Goal: Transaction & Acquisition: Purchase product/service

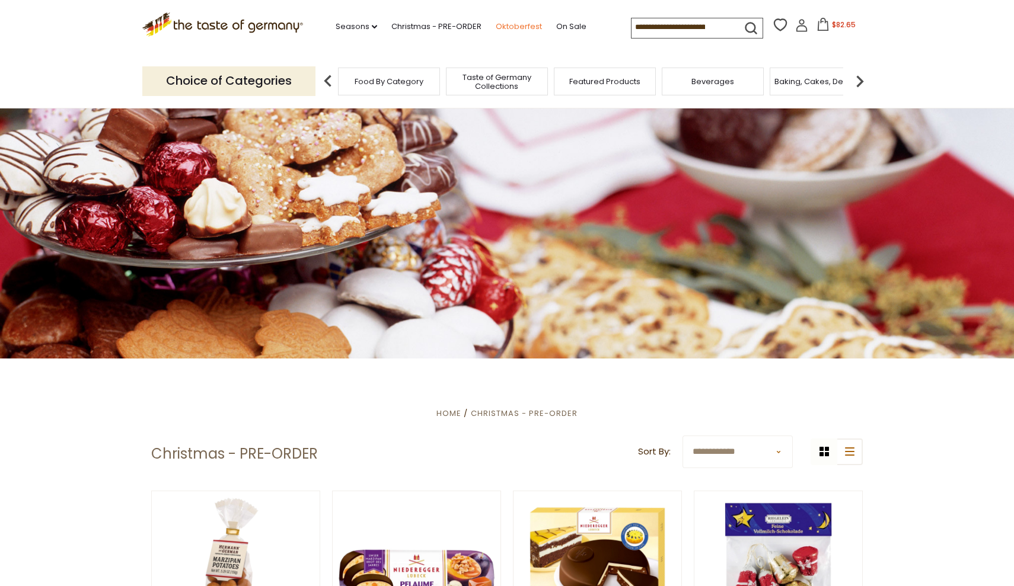
click at [496, 24] on link "Oktoberfest" at bounding box center [519, 26] width 46 height 13
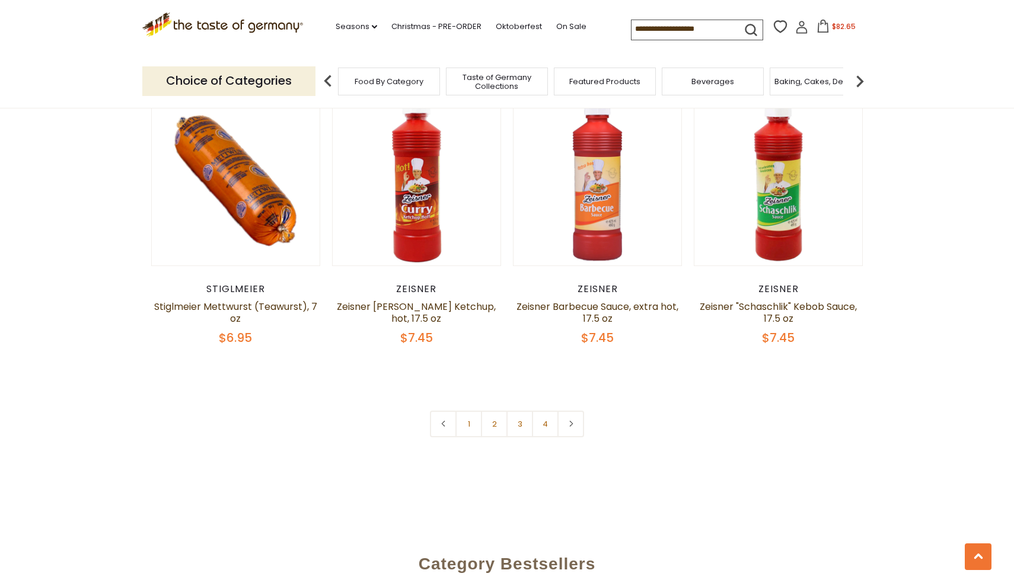
scroll to position [2775, 0]
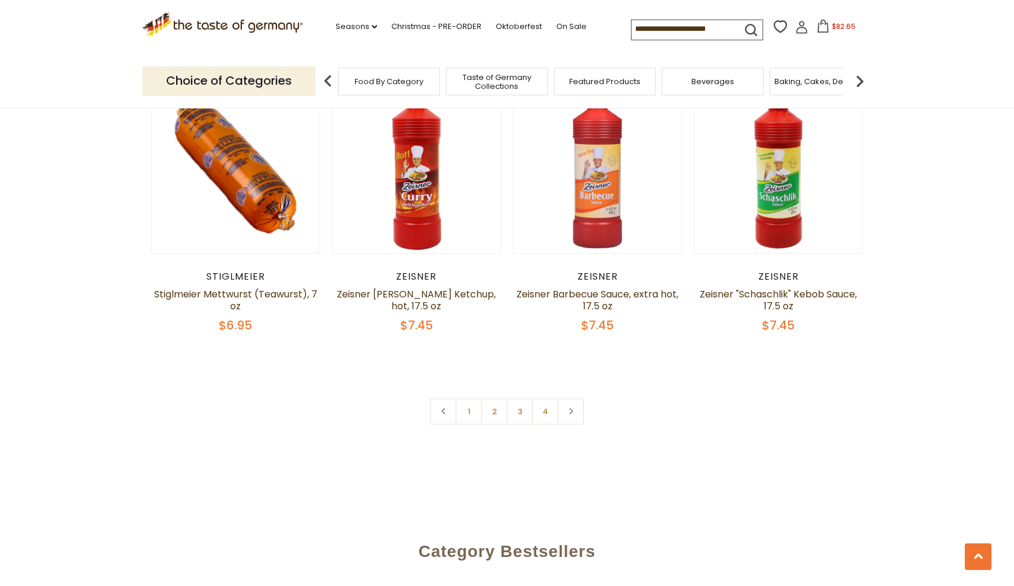
click at [832, 23] on span "$82.65" at bounding box center [844, 26] width 24 height 10
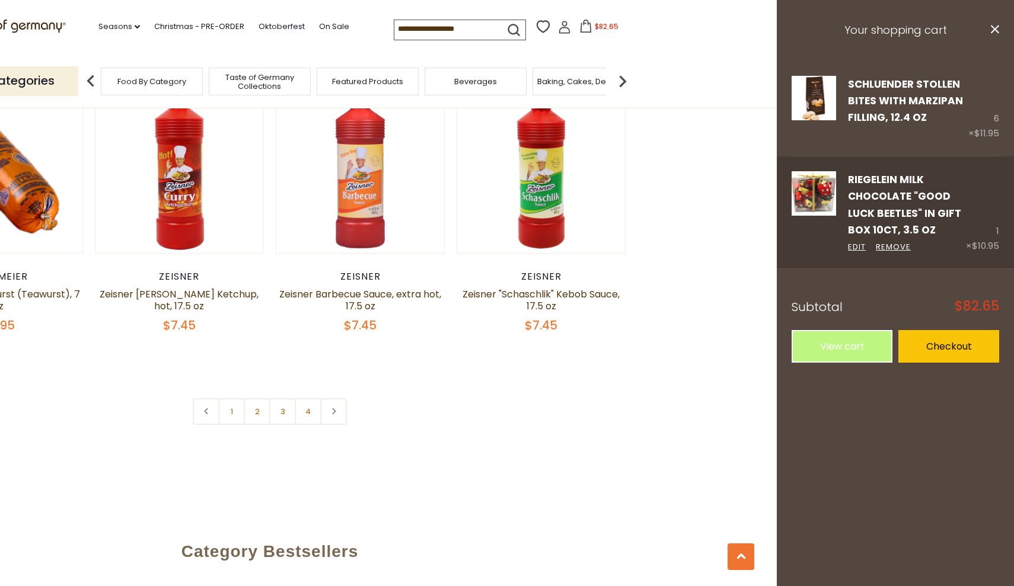
click at [825, 195] on img at bounding box center [814, 193] width 44 height 44
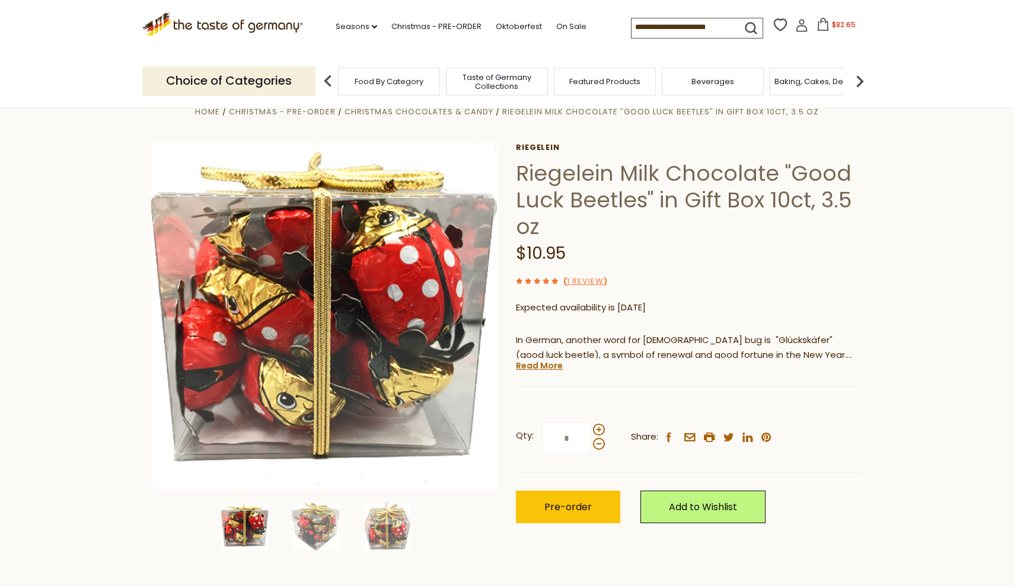
scroll to position [25, 0]
click at [323, 534] on img at bounding box center [315, 526] width 47 height 47
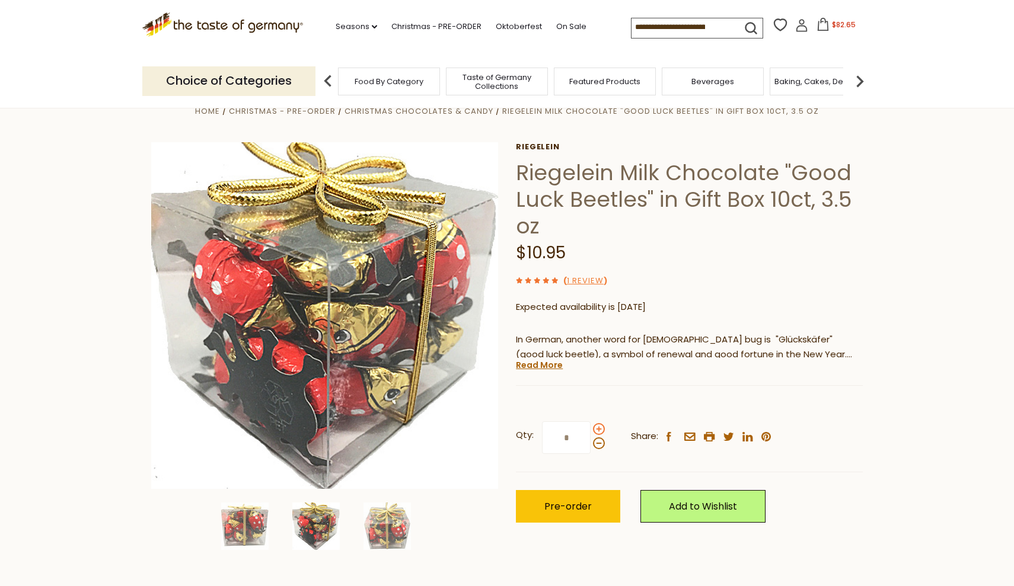
click at [597, 425] on span at bounding box center [599, 429] width 12 height 12
click at [591, 425] on input "*" at bounding box center [566, 438] width 49 height 33
type input "*"
click at [588, 504] on span "Pre-order" at bounding box center [567, 507] width 47 height 14
click at [818, 26] on icon at bounding box center [824, 24] width 13 height 13
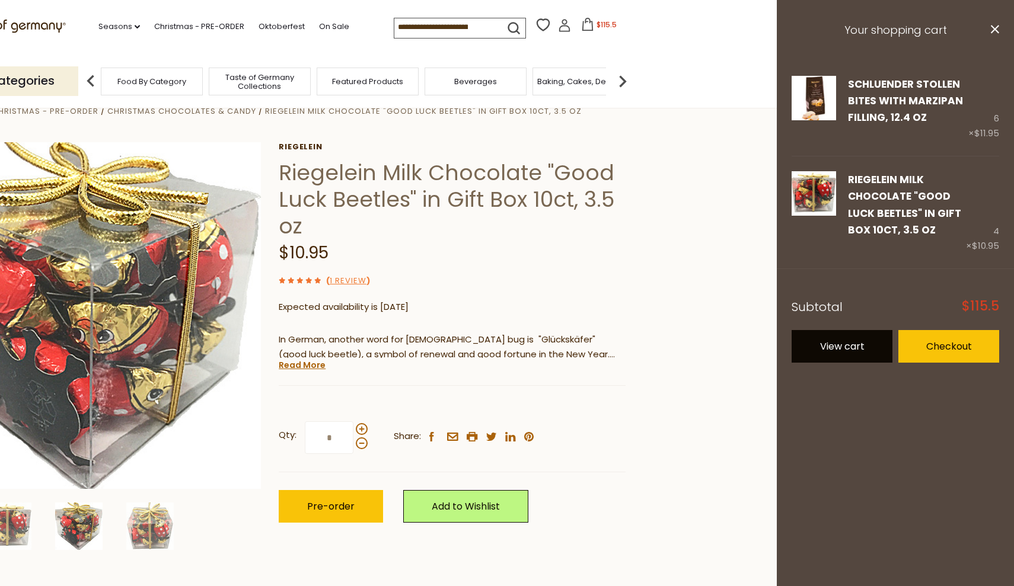
click at [841, 341] on link "View cart" at bounding box center [842, 346] width 101 height 33
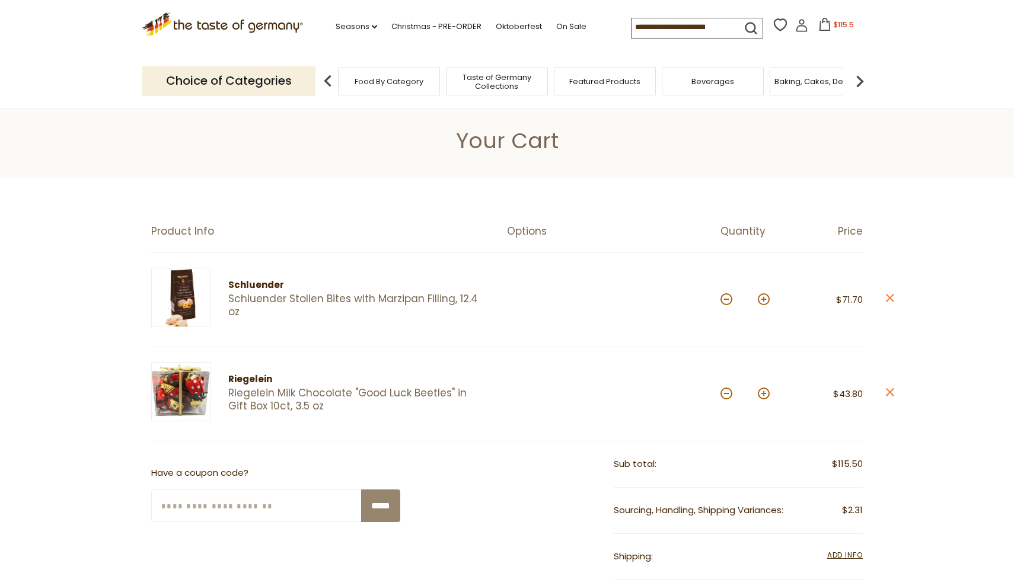
scroll to position [5, 0]
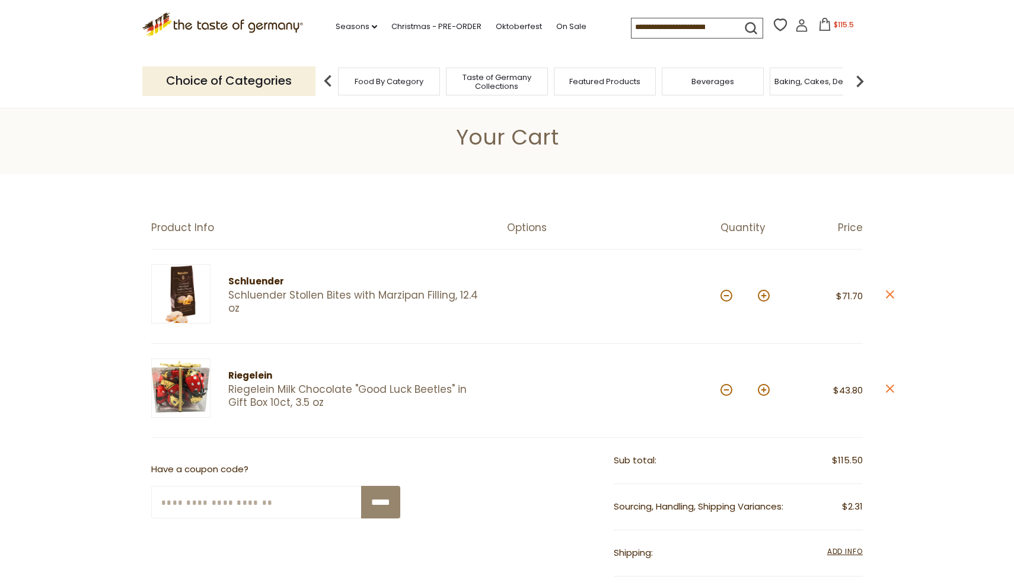
click at [410, 299] on link "Schluender Stollen Bites with Marzipan Filling, 12.4 oz" at bounding box center [357, 301] width 258 height 25
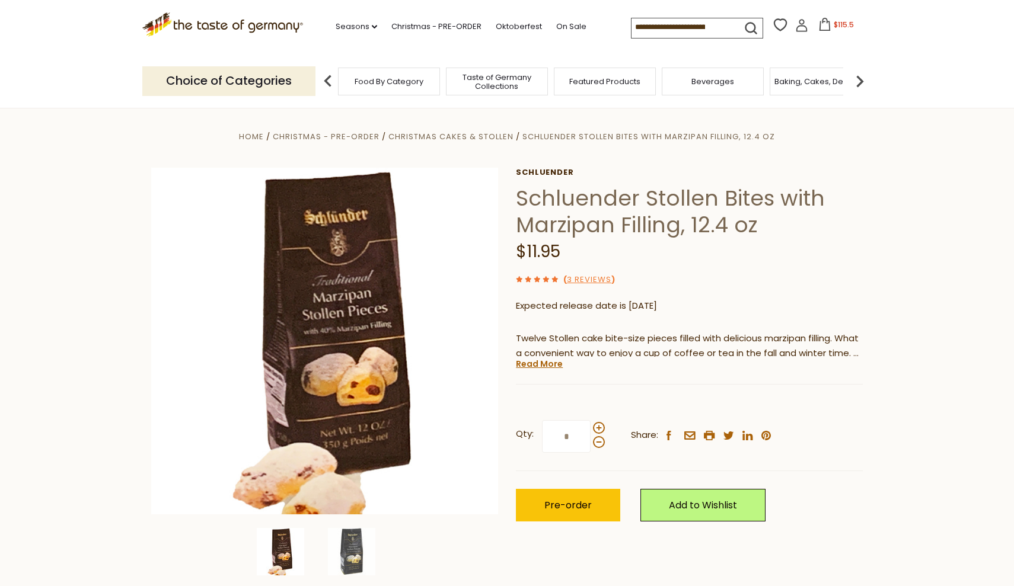
click at [834, 24] on span "$115.5" at bounding box center [844, 25] width 20 height 10
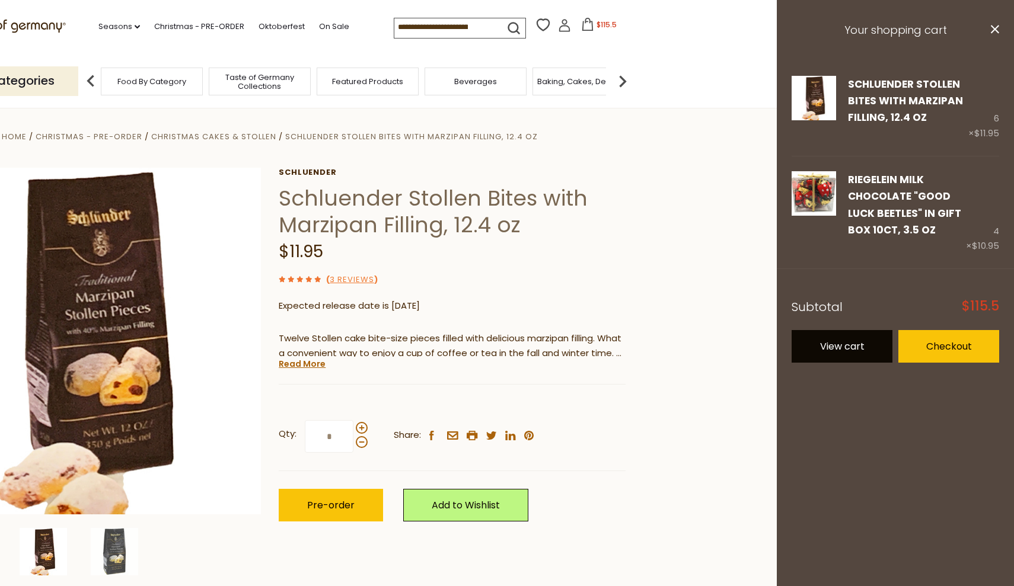
click at [856, 351] on link "View cart" at bounding box center [842, 346] width 101 height 33
